Goal: Information Seeking & Learning: Learn about a topic

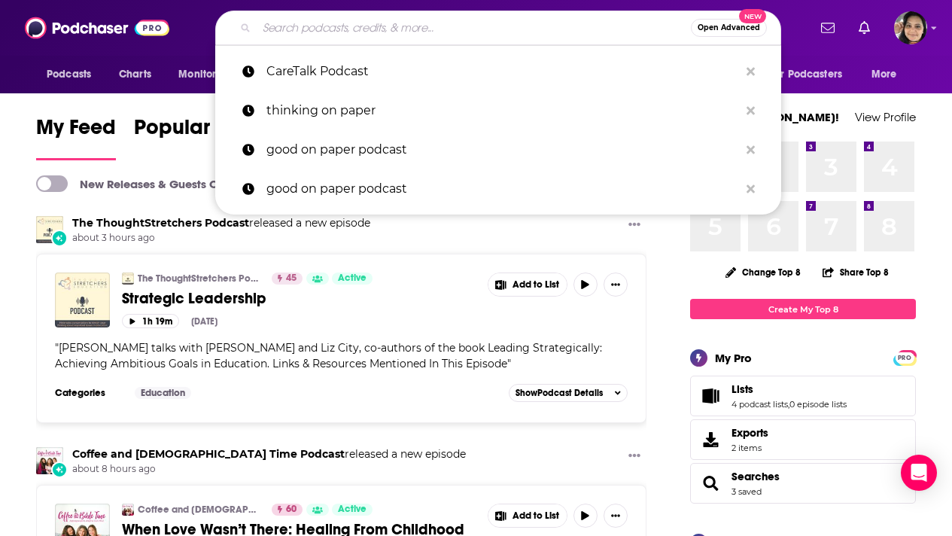
click at [300, 27] on input "Search podcasts, credits, & more..." at bounding box center [474, 28] width 434 height 24
paste input "The Longevity Roadmap Podcast"
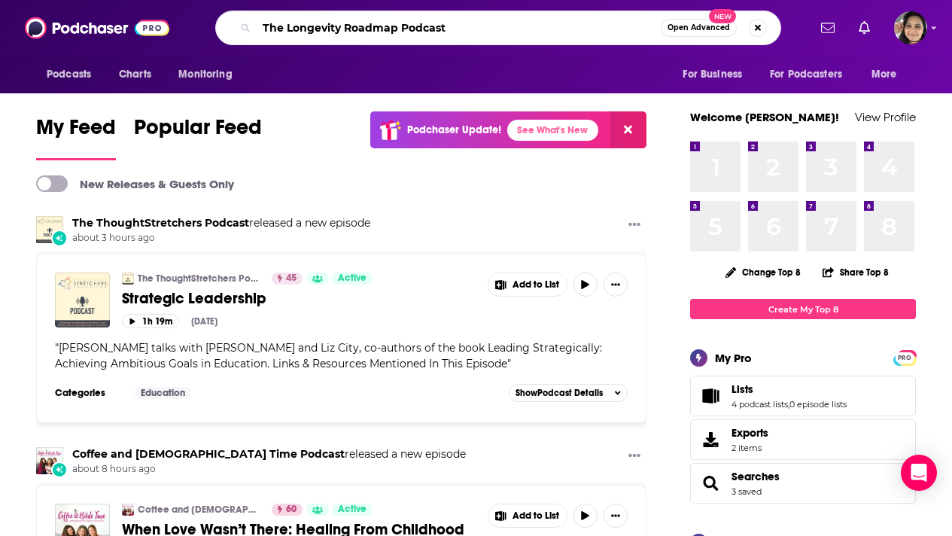
type input "The Longevity Roadmap Podcast"
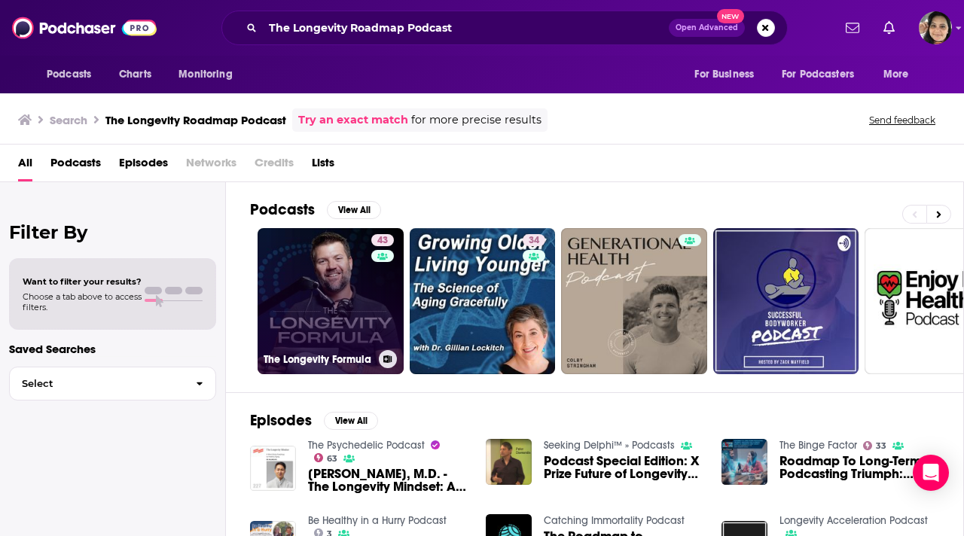
click at [306, 293] on link "43 The Longevity Formula" at bounding box center [330, 301] width 146 height 146
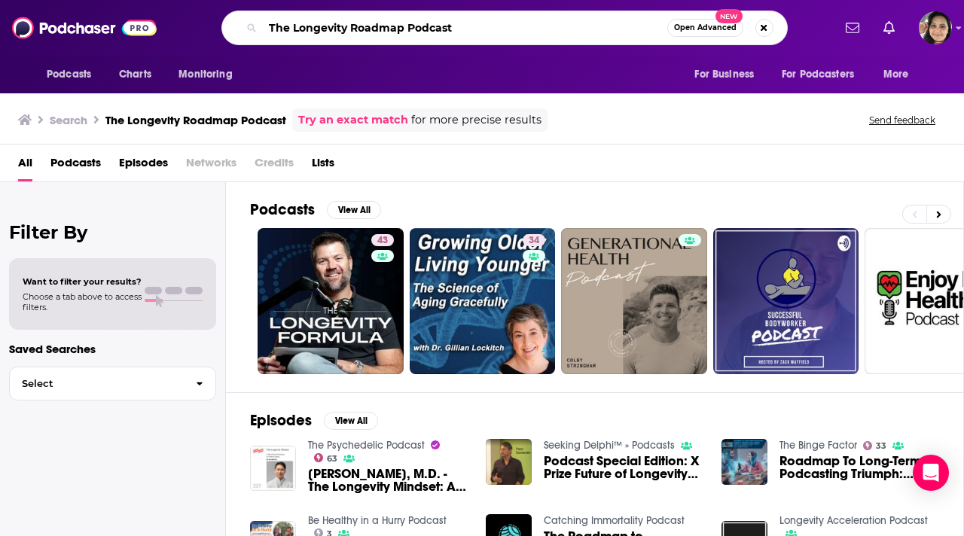
drag, startPoint x: 423, startPoint y: 27, endPoint x: 548, endPoint y: 21, distance: 125.1
click at [548, 21] on input "The Longevity Roadmap Podcast" at bounding box center [465, 28] width 404 height 24
click at [485, 41] on div "The Longevity Roadmap Podcast Open Advanced New" at bounding box center [504, 28] width 566 height 35
drag, startPoint x: 477, startPoint y: 25, endPoint x: 407, endPoint y: 28, distance: 70.1
click at [407, 28] on input "The Longevity Roadmap Podcast" at bounding box center [465, 28] width 404 height 24
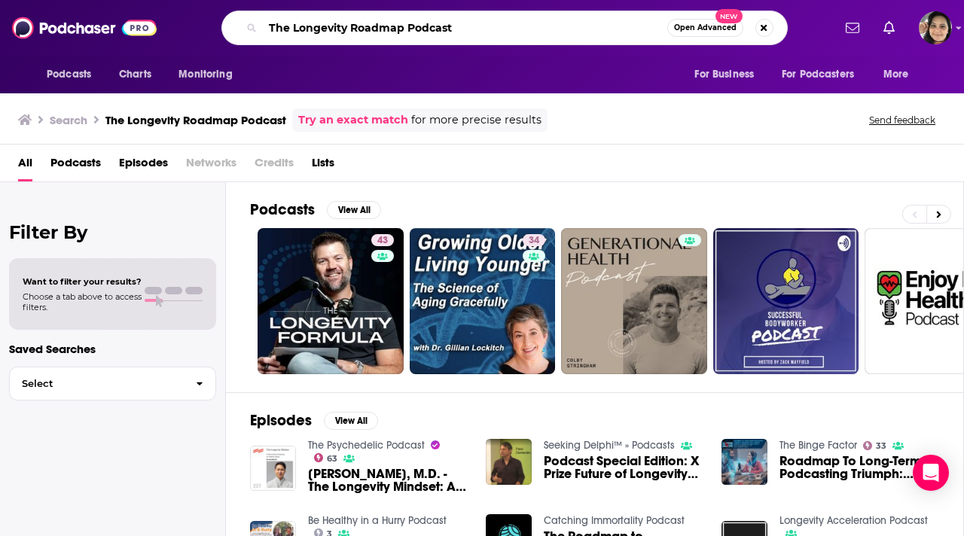
type input "The Longevity Roadmap"
